Goal: Navigation & Orientation: Find specific page/section

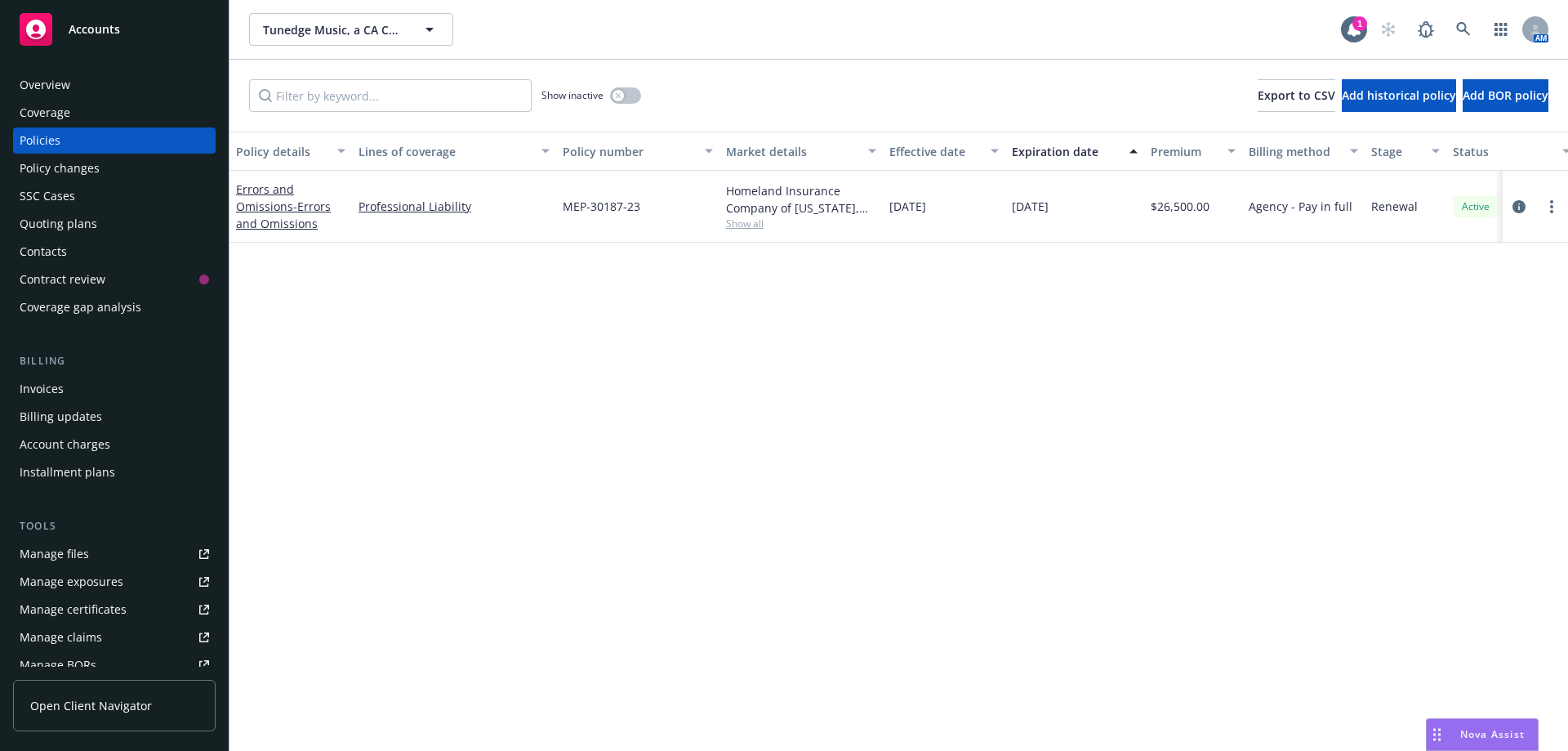
click at [59, 78] on div "Overview" at bounding box center [44, 84] width 50 height 26
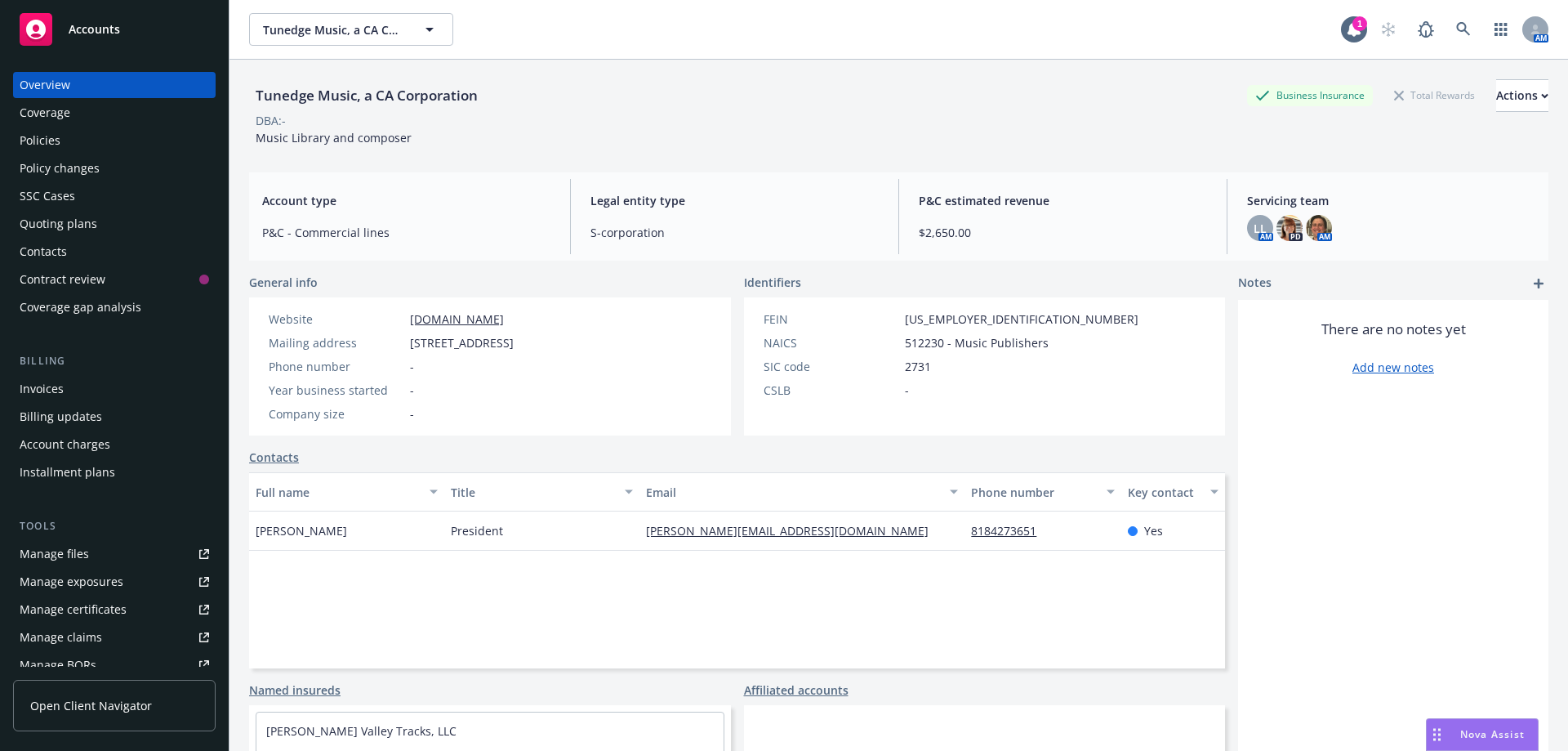
click at [66, 253] on div "Contacts" at bounding box center [114, 252] width 189 height 26
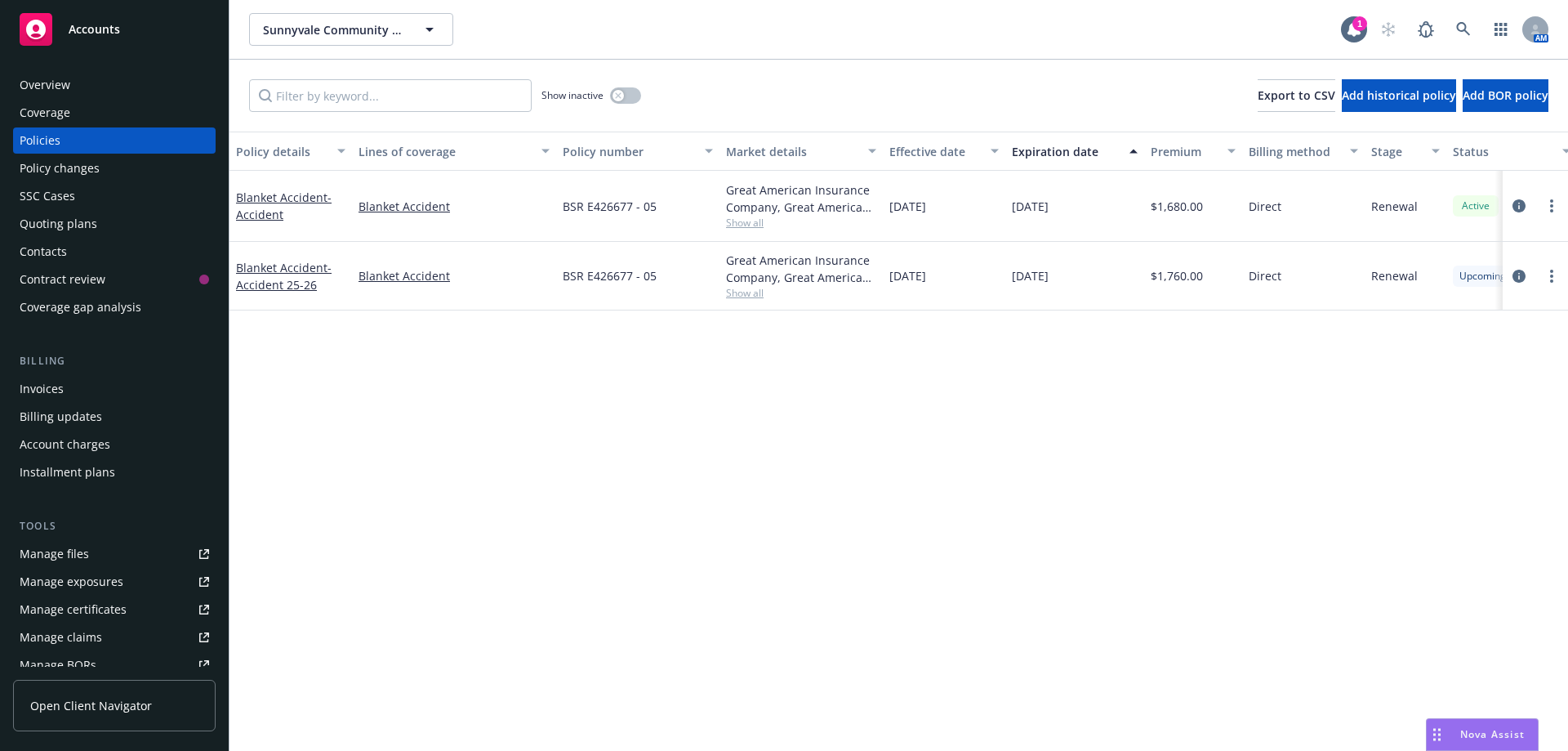
click at [50, 79] on div "Overview" at bounding box center [44, 84] width 50 height 26
